Goal: Book appointment/travel/reservation

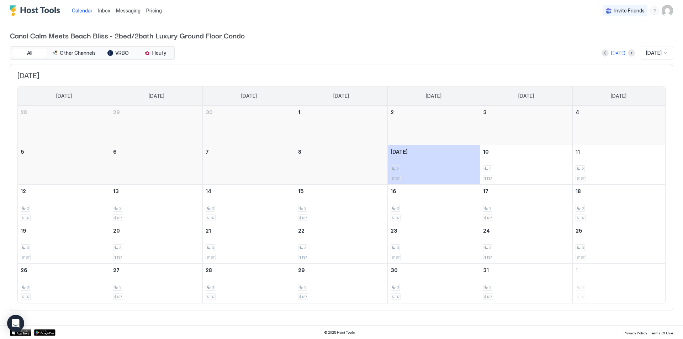
click at [661, 53] on span "[DATE]" at bounding box center [654, 53] width 16 height 6
click at [658, 116] on span "[DATE]" at bounding box center [653, 117] width 14 height 5
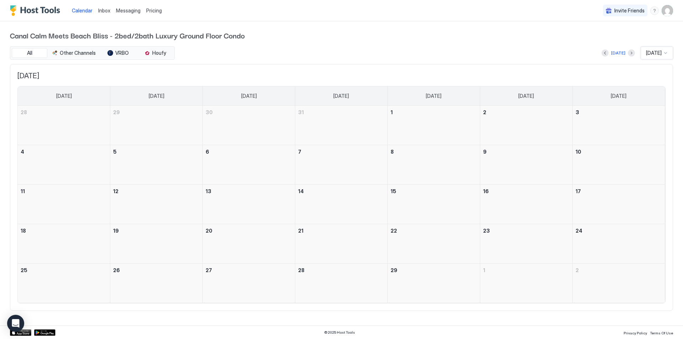
click at [462, 121] on div at bounding box center [434, 129] width 92 height 21
click at [435, 123] on div at bounding box center [434, 129] width 92 height 21
click at [665, 52] on div at bounding box center [666, 53] width 6 height 6
click at [656, 94] on span "[DATE]" at bounding box center [653, 92] width 14 height 5
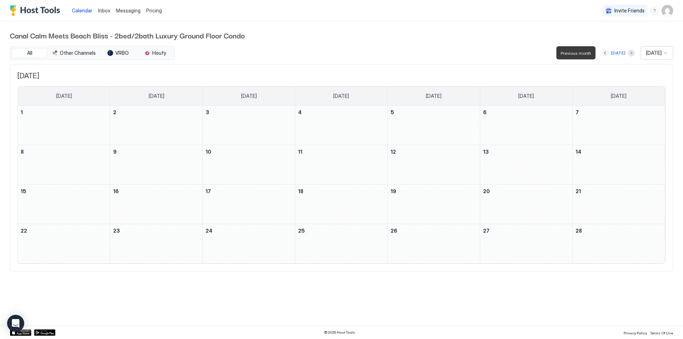
click at [603, 51] on button "Previous month" at bounding box center [605, 52] width 7 height 7
click at [628, 52] on button "Next month" at bounding box center [631, 52] width 7 height 7
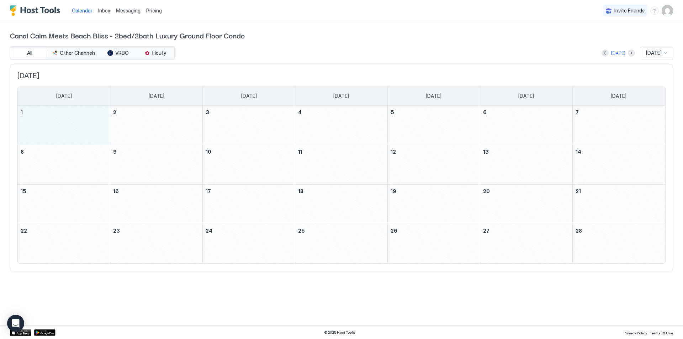
click at [62, 125] on div "February 1, 2026" at bounding box center [64, 125] width 92 height 39
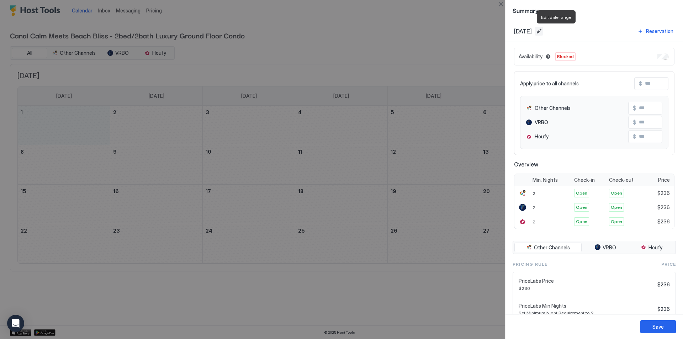
click at [544, 30] on button "Edit date range" at bounding box center [539, 31] width 9 height 9
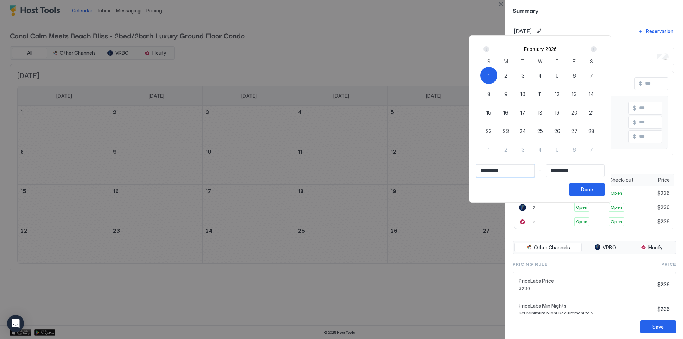
click at [509, 167] on input "**********" at bounding box center [505, 171] width 58 height 12
click at [507, 172] on input "**********" at bounding box center [505, 171] width 58 height 12
click at [498, 73] on div "1" at bounding box center [489, 75] width 17 height 17
click at [487, 174] on input "Input Field" at bounding box center [505, 171] width 58 height 12
click at [498, 75] on div "1" at bounding box center [489, 75] width 17 height 17
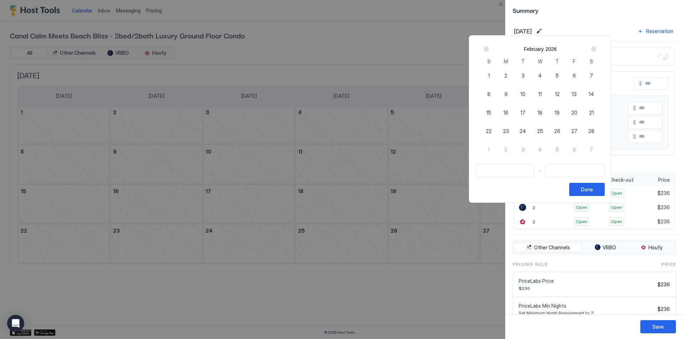
type input "**********"
click at [572, 169] on input "Input Field" at bounding box center [575, 171] width 58 height 12
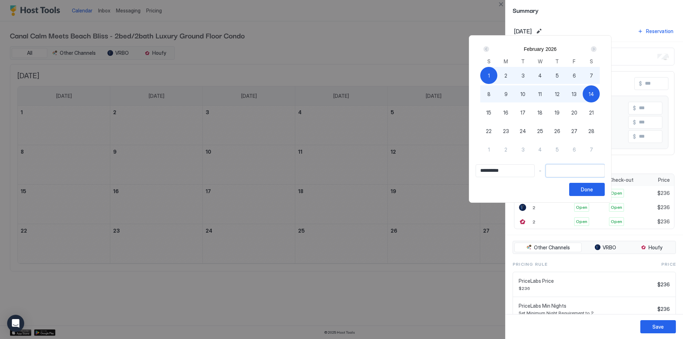
click at [600, 98] on div "14" at bounding box center [591, 93] width 17 height 17
type input "**********"
click at [593, 189] on div "Done" at bounding box center [587, 189] width 12 height 7
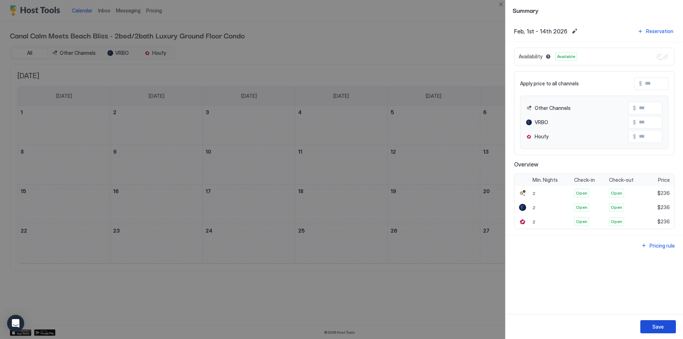
click at [654, 326] on div "Save" at bounding box center [658, 326] width 11 height 7
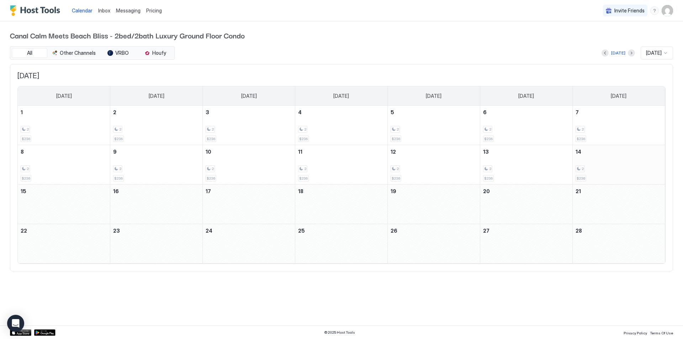
click at [615, 171] on div "2" at bounding box center [619, 169] width 86 height 7
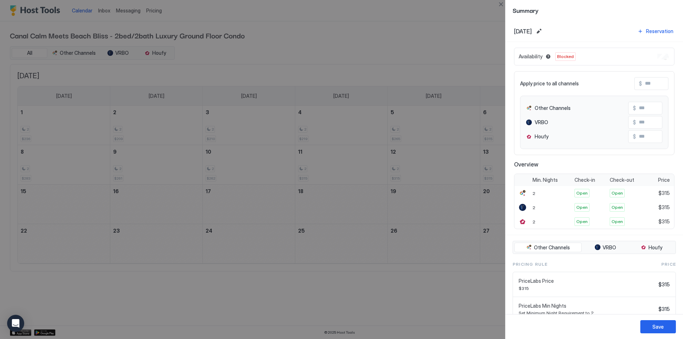
click at [238, 247] on div at bounding box center [341, 169] width 683 height 339
click at [656, 330] on div "Save" at bounding box center [658, 326] width 11 height 7
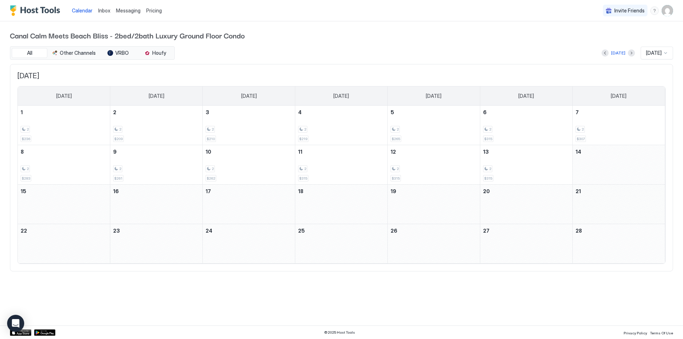
click at [618, 205] on div "February 21, 2026" at bounding box center [619, 204] width 92 height 39
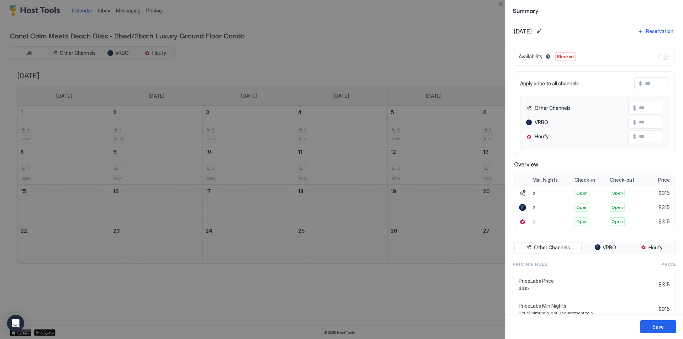
click at [532, 31] on span "[DATE]" at bounding box center [523, 31] width 18 height 7
click at [544, 31] on button "Edit date range" at bounding box center [539, 31] width 9 height 9
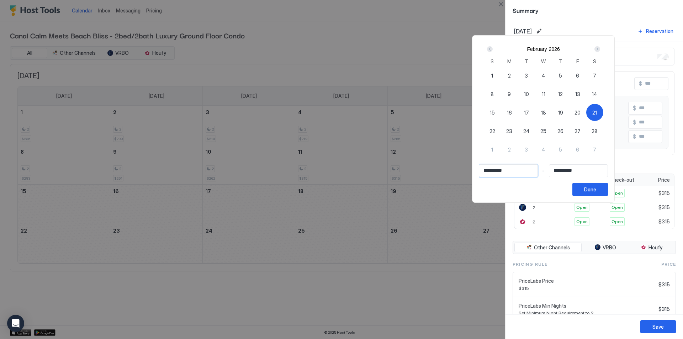
click at [520, 169] on input "**********" at bounding box center [508, 171] width 58 height 12
click at [597, 111] on span "21" at bounding box center [595, 112] width 5 height 7
click at [497, 168] on input "Input Field" at bounding box center [508, 171] width 58 height 12
click at [597, 115] on span "21" at bounding box center [595, 112] width 5 height 7
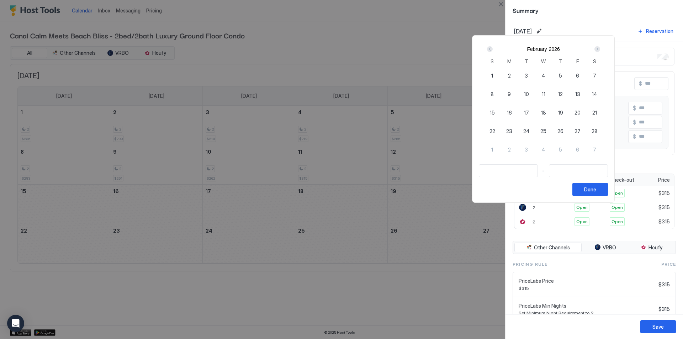
type input "**********"
click at [604, 136] on div "28" at bounding box center [595, 130] width 17 height 17
type input "**********"
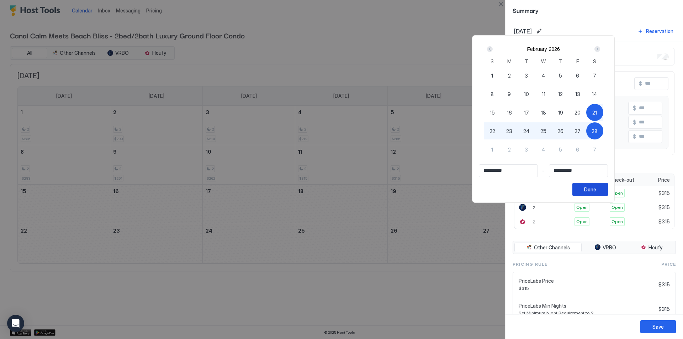
click at [597, 189] on div "Done" at bounding box center [590, 189] width 12 height 7
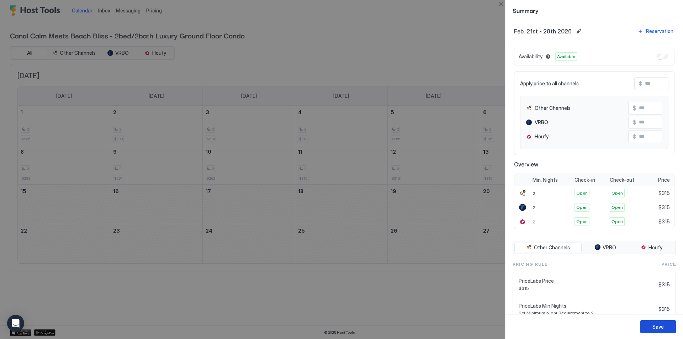
click at [654, 327] on div "Save" at bounding box center [658, 326] width 11 height 7
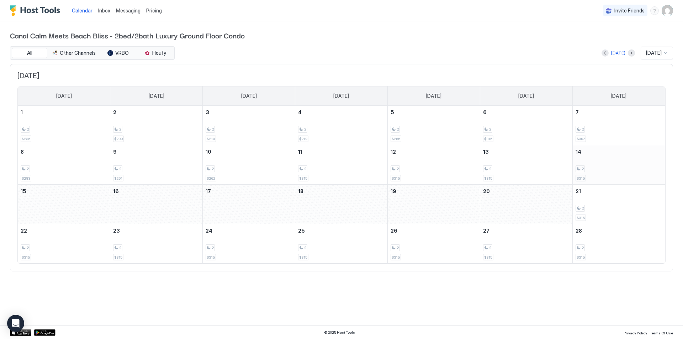
click at [624, 164] on div "2 $315" at bounding box center [619, 164] width 86 height 33
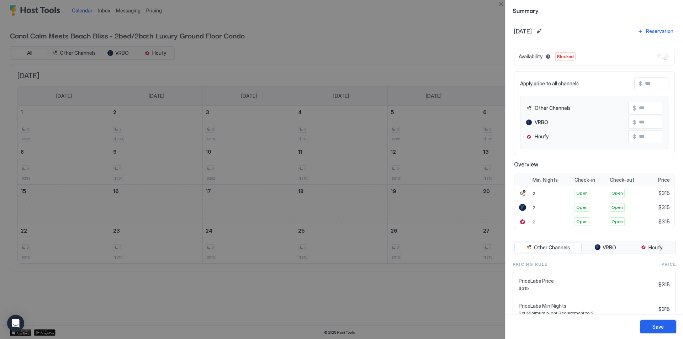
click at [663, 330] on div "Save" at bounding box center [658, 326] width 11 height 7
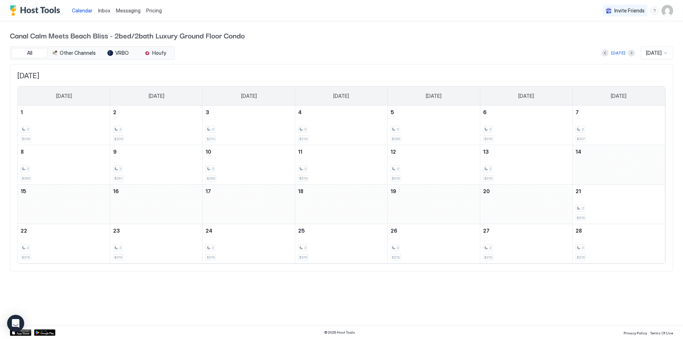
click at [665, 53] on div at bounding box center [666, 53] width 6 height 6
click at [658, 134] on span "[DATE]" at bounding box center [653, 134] width 14 height 5
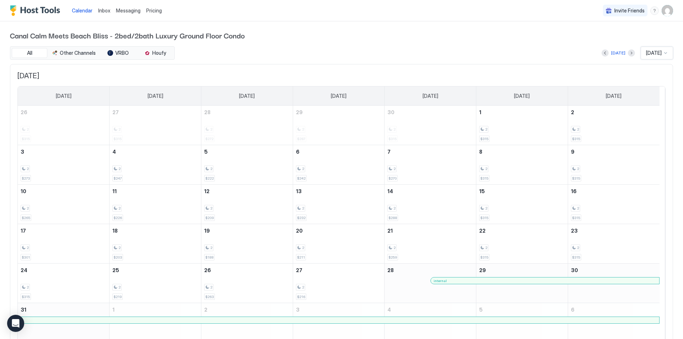
click at [663, 52] on div at bounding box center [666, 53] width 6 height 6
click at [650, 148] on span "[DATE]" at bounding box center [653, 148] width 14 height 5
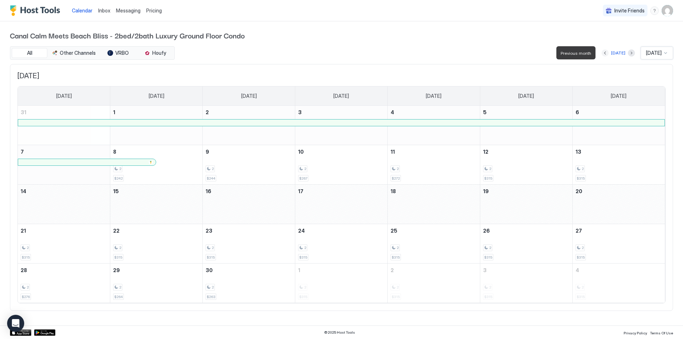
click at [603, 53] on button "Previous month" at bounding box center [605, 52] width 7 height 7
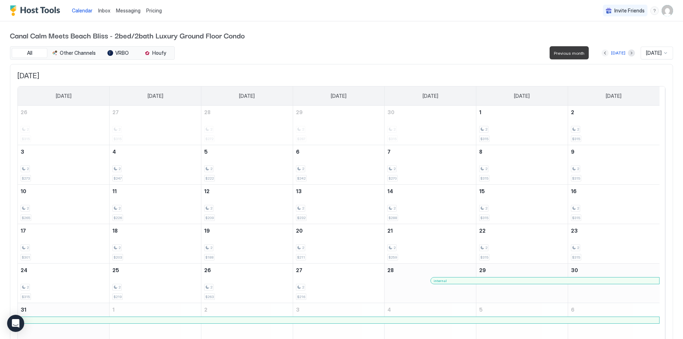
click at [602, 54] on button "Previous month" at bounding box center [605, 52] width 7 height 7
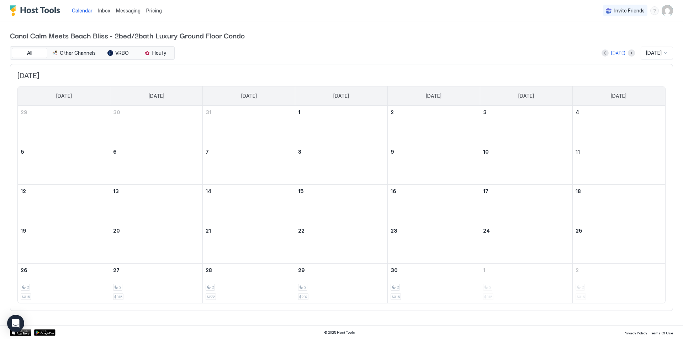
click at [594, 54] on div "[DATE] [DATE]" at bounding box center [424, 53] width 497 height 13
click at [603, 52] on button "Previous month" at bounding box center [605, 52] width 7 height 7
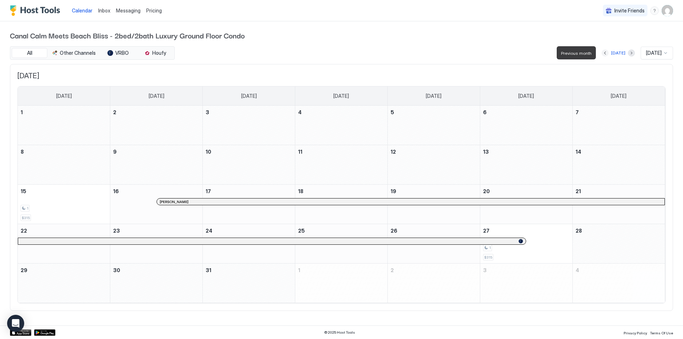
click at [603, 52] on button "Previous month" at bounding box center [605, 52] width 7 height 7
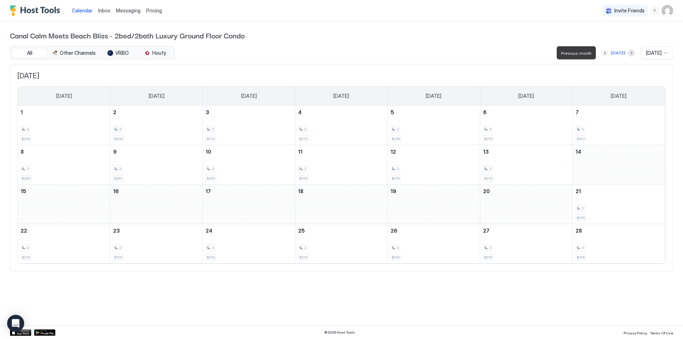
click at [603, 52] on button "Previous month" at bounding box center [605, 52] width 7 height 7
click at [666, 53] on div at bounding box center [666, 53] width 6 height 6
click at [651, 80] on span "[DATE]" at bounding box center [653, 78] width 14 height 5
click at [666, 51] on div at bounding box center [666, 53] width 6 height 6
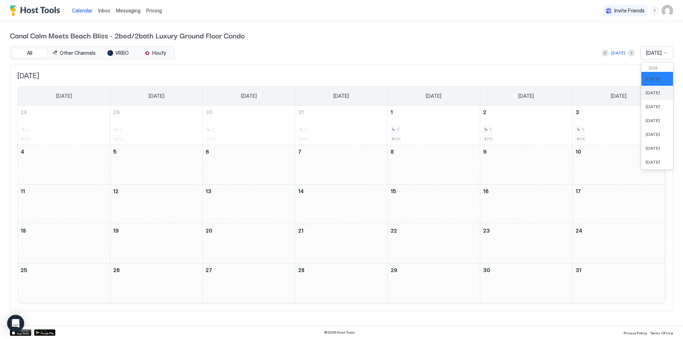
click at [663, 90] on div "[DATE]" at bounding box center [657, 92] width 23 height 5
